Goal: Task Accomplishment & Management: Use online tool/utility

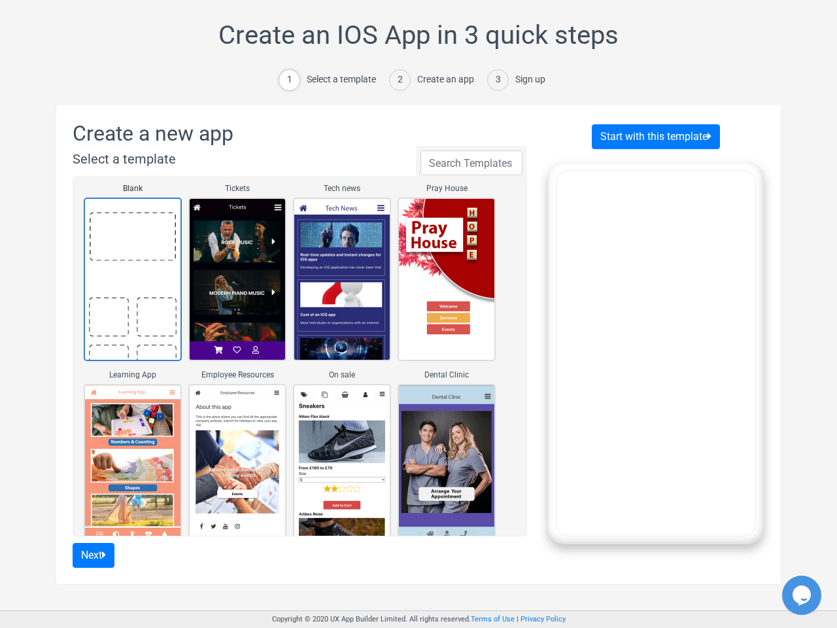
click at [333, 80] on div "Select a template" at bounding box center [341, 80] width 69 height 14
click at [434, 80] on div "Create an app" at bounding box center [445, 80] width 57 height 14
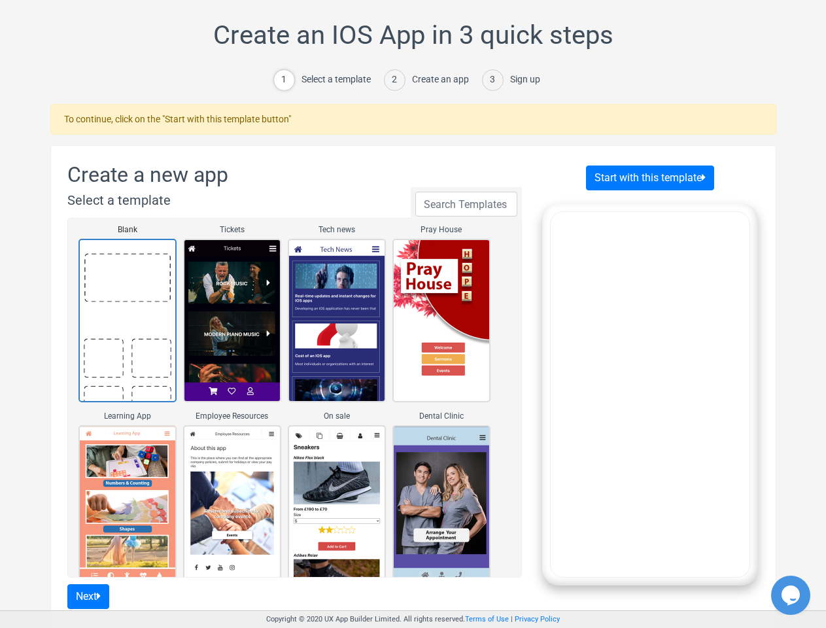
click at [516, 80] on div "Sign up" at bounding box center [525, 80] width 30 height 14
click at [133, 279] on link "Blank" at bounding box center [127, 321] width 98 height 164
click at [237, 279] on link "Tickets" at bounding box center [232, 321] width 98 height 164
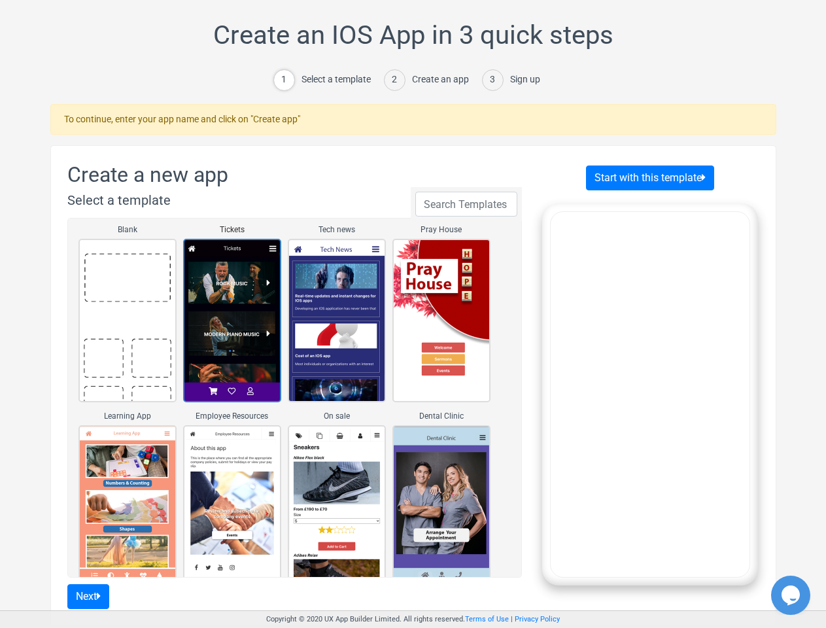
click at [342, 279] on link "Tech news" at bounding box center [337, 321] width 98 height 164
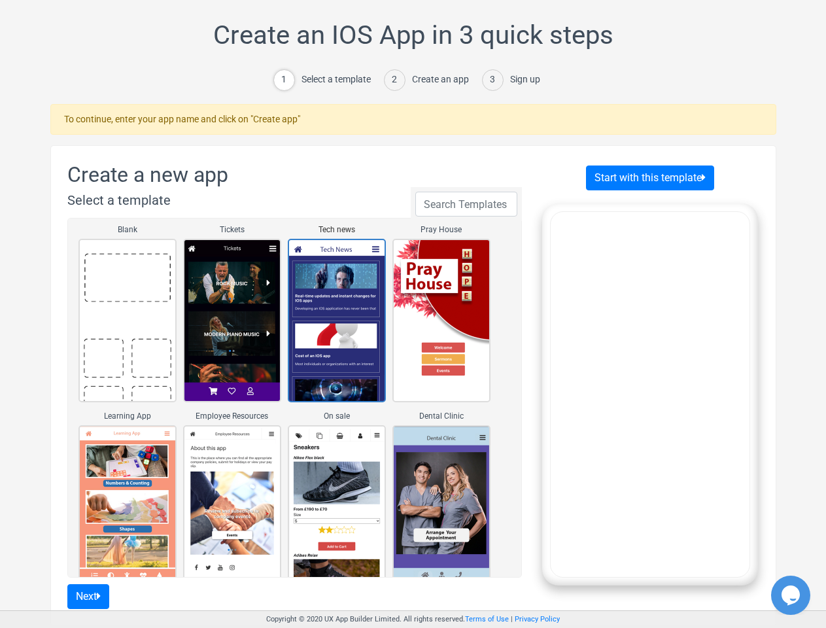
click at [447, 279] on "Pray House" at bounding box center [441, 321] width 98 height 164
click at [133, 466] on link "Learning App" at bounding box center [127, 507] width 98 height 164
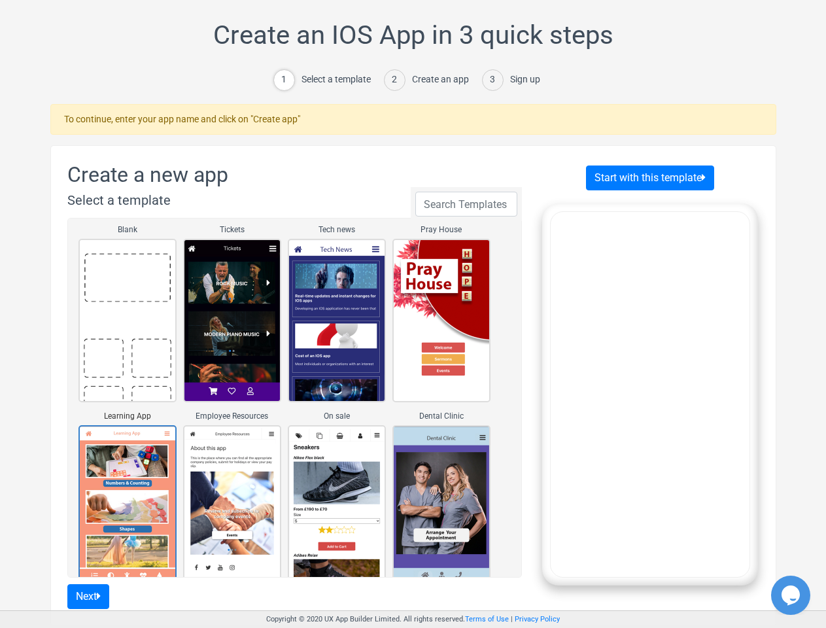
click at [237, 466] on link "Employee Resources" at bounding box center [232, 507] width 98 height 164
click at [342, 466] on link "On sale" at bounding box center [337, 507] width 98 height 164
